Goal: Task Accomplishment & Management: Complete application form

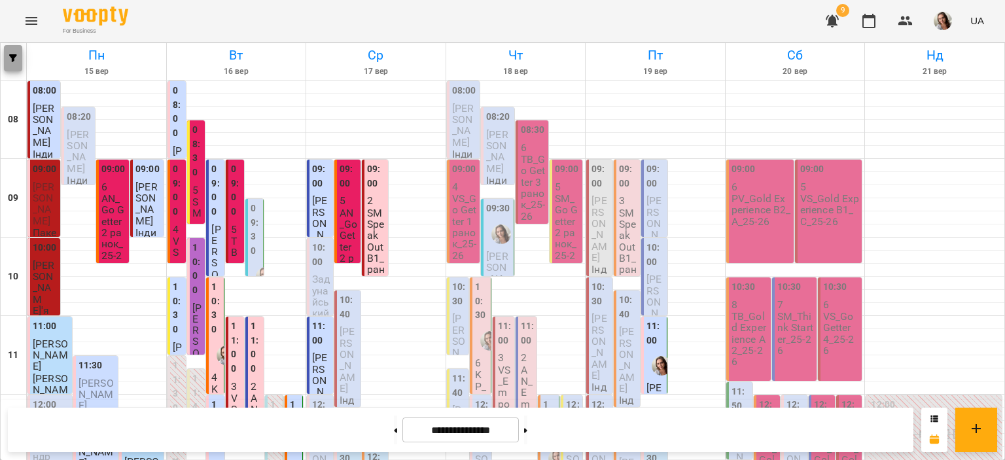
click at [7, 55] on span "button" at bounding box center [13, 58] width 18 height 8
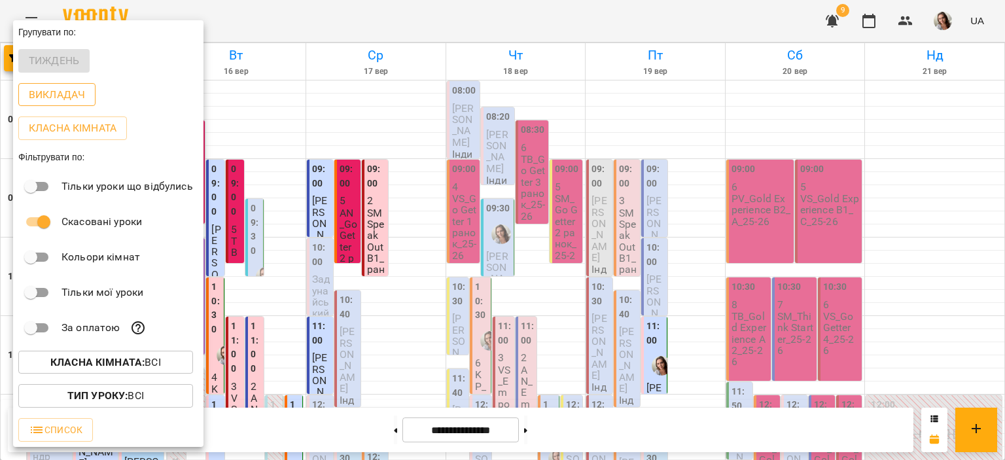
click at [39, 96] on p "Викладач" at bounding box center [57, 95] width 56 height 16
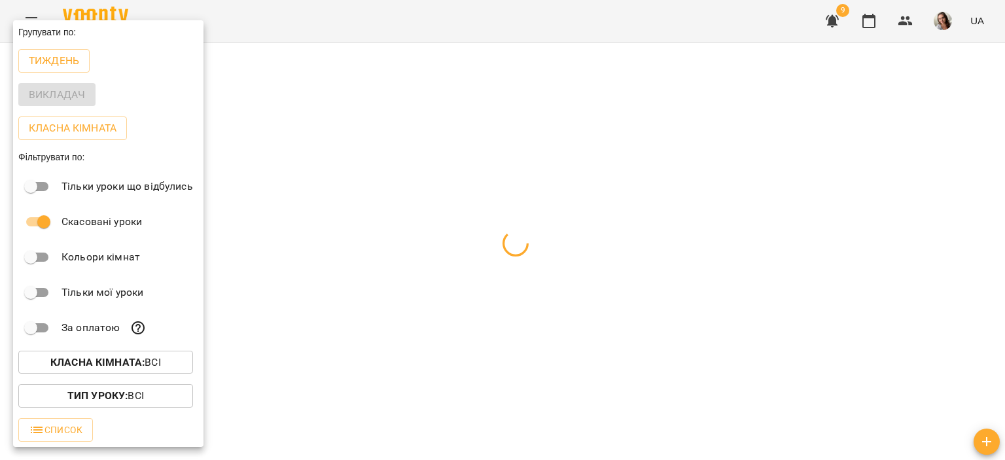
click at [233, 13] on div at bounding box center [502, 230] width 1005 height 460
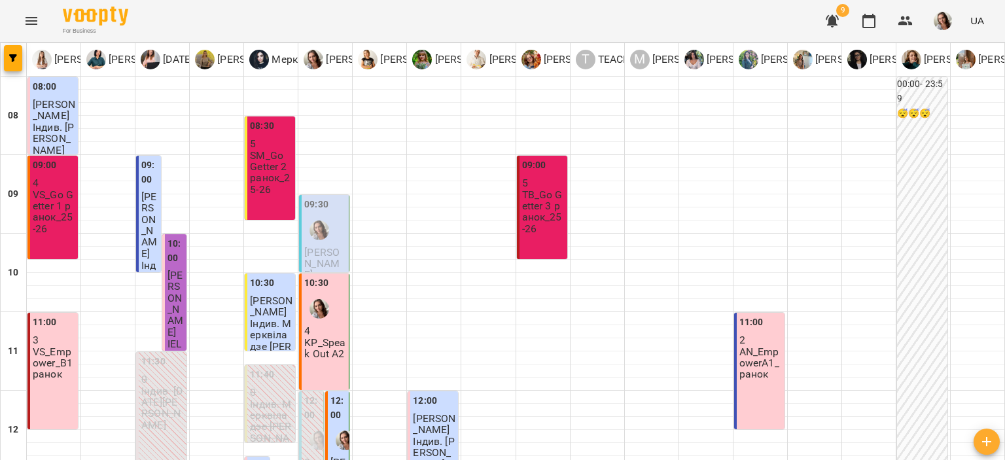
scroll to position [218, 0]
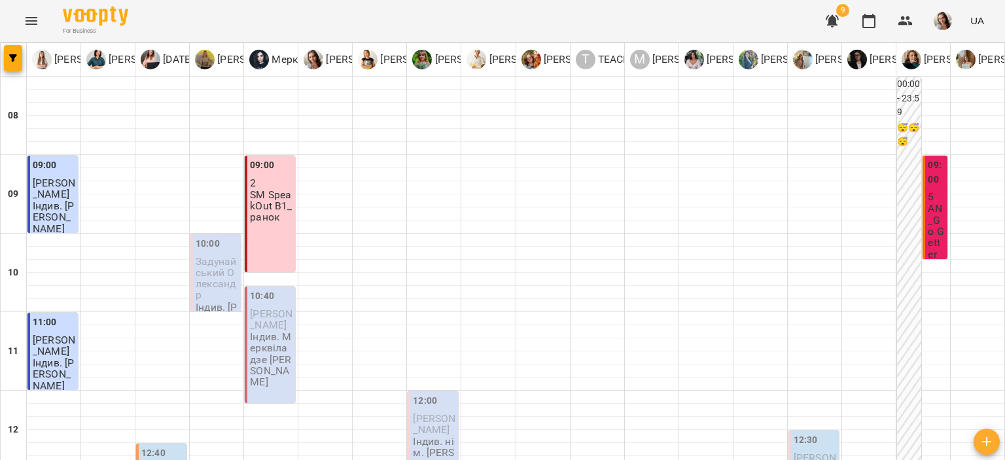
scroll to position [723, 0]
type input "**********"
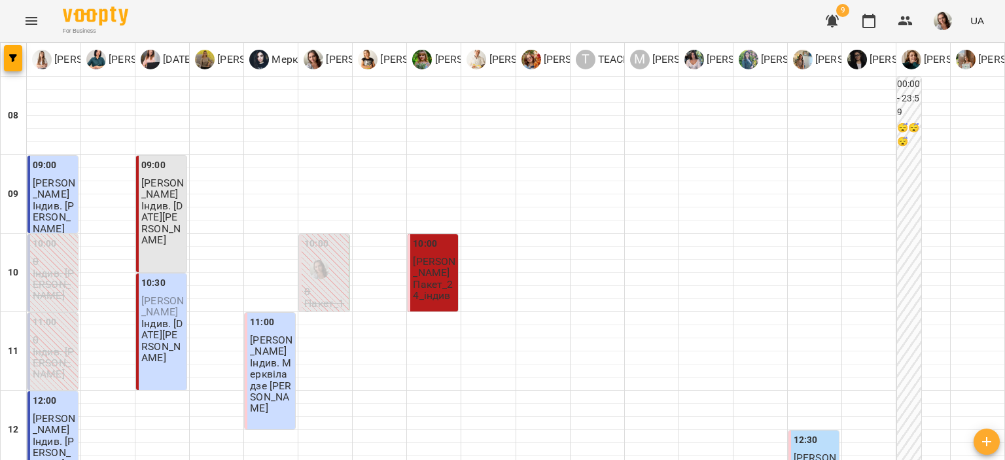
scroll to position [0, 0]
type input "**********"
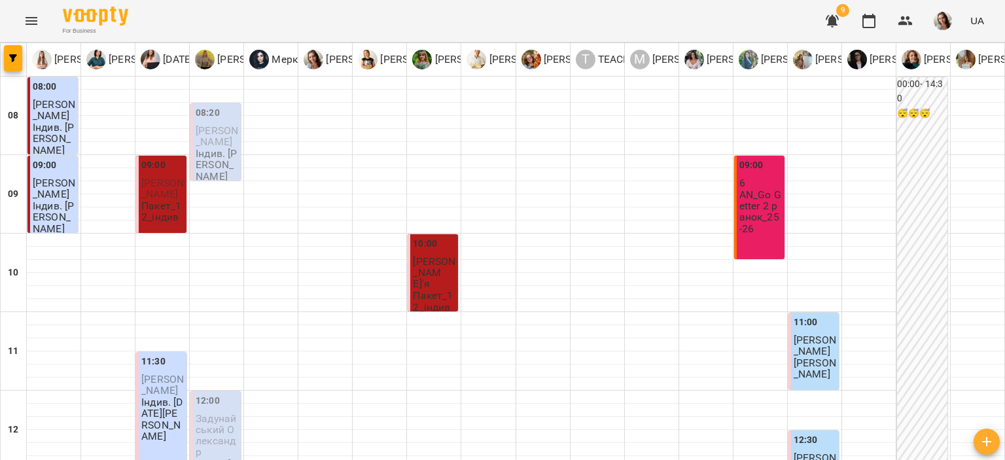
drag, startPoint x: 725, startPoint y: 396, endPoint x: 715, endPoint y: 398, distance: 10.0
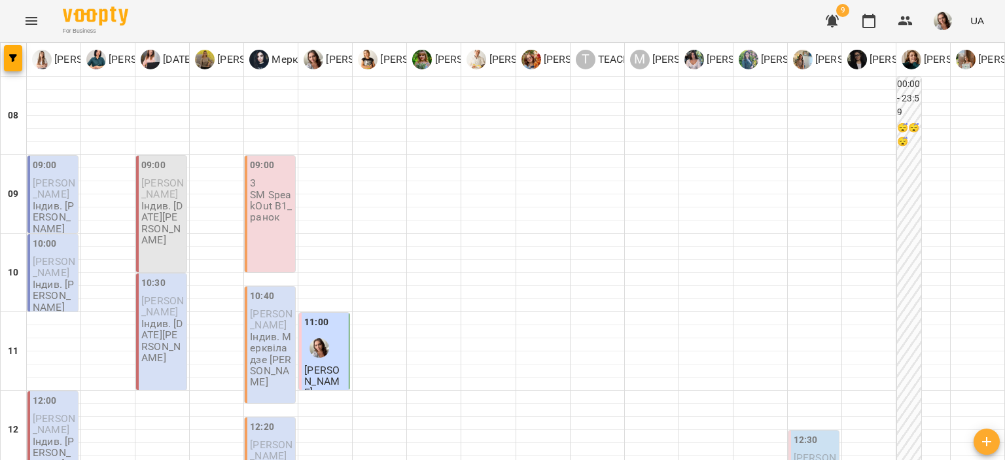
scroll to position [218, 0]
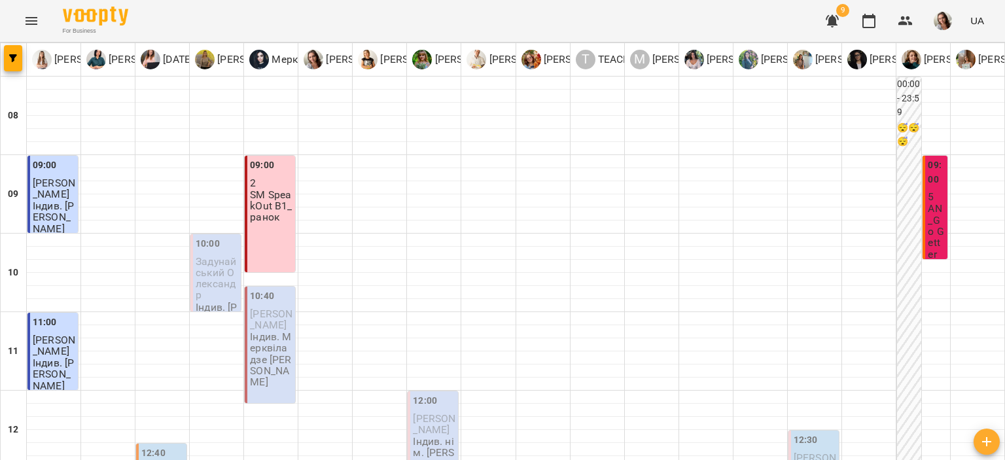
scroll to position [654, 0]
